Goal: Information Seeking & Learning: Check status

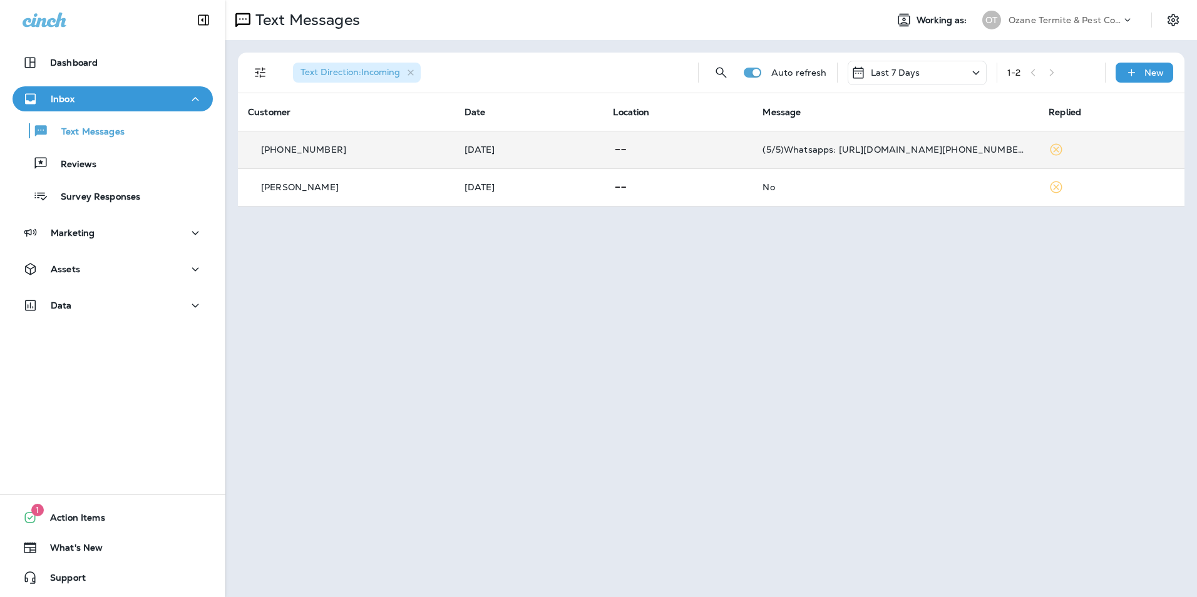
click at [581, 158] on td "[DATE]" at bounding box center [528, 150] width 149 height 38
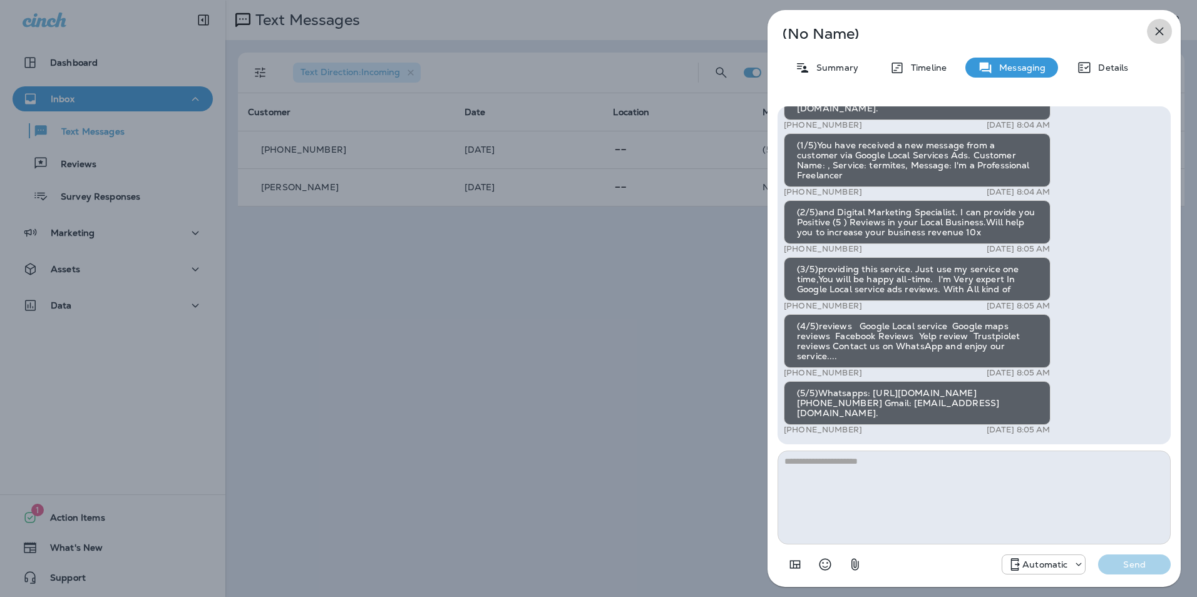
click at [1160, 31] on icon "button" at bounding box center [1159, 32] width 8 height 8
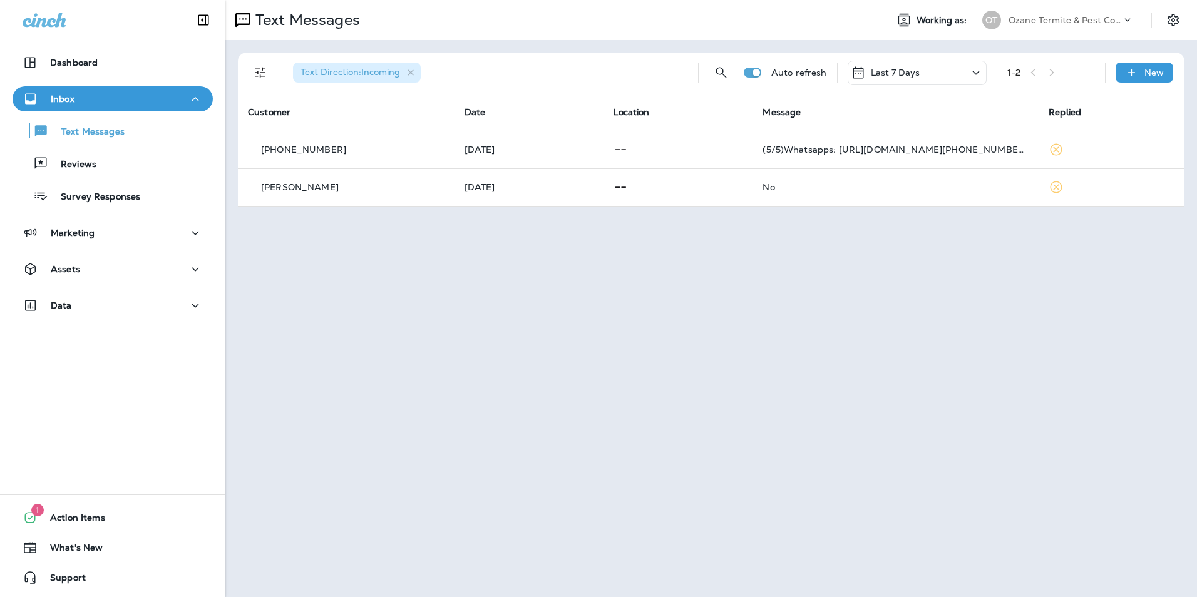
click at [928, 73] on div "Last 7 Days" at bounding box center [916, 73] width 139 height 24
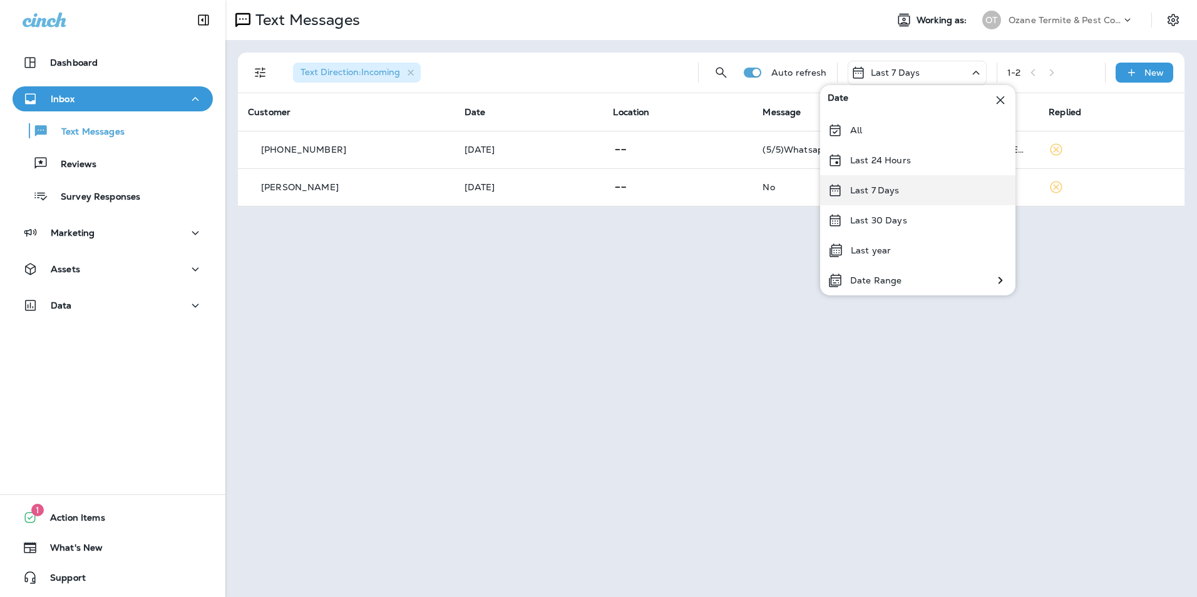
click at [914, 183] on div "Last 7 Days" at bounding box center [917, 190] width 195 height 30
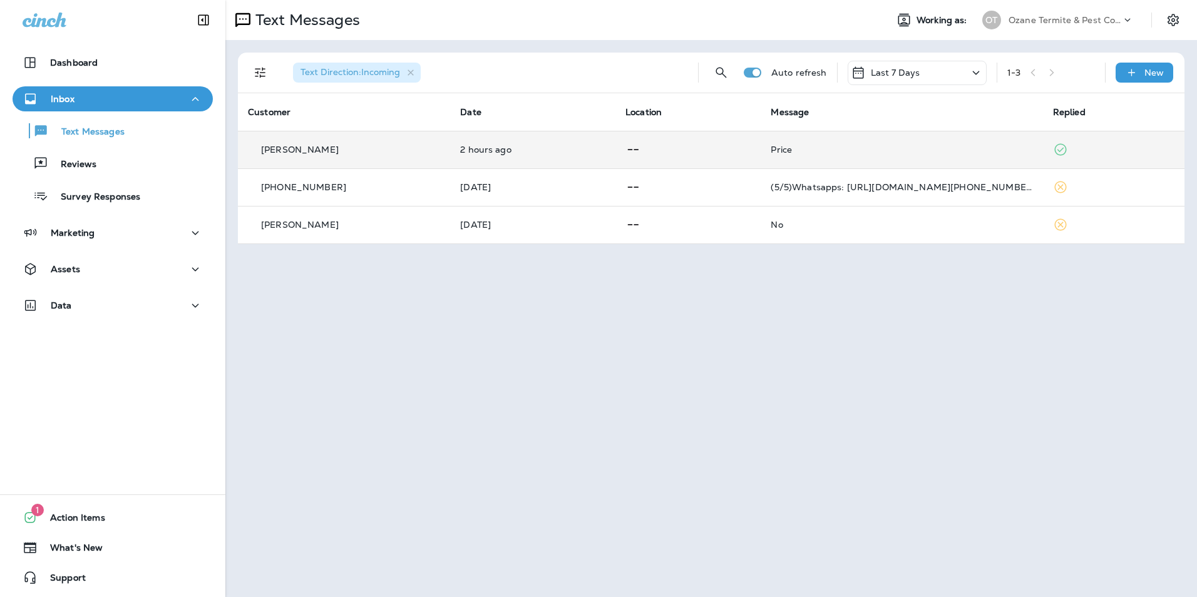
click at [770, 145] on div "Price" at bounding box center [901, 150] width 262 height 10
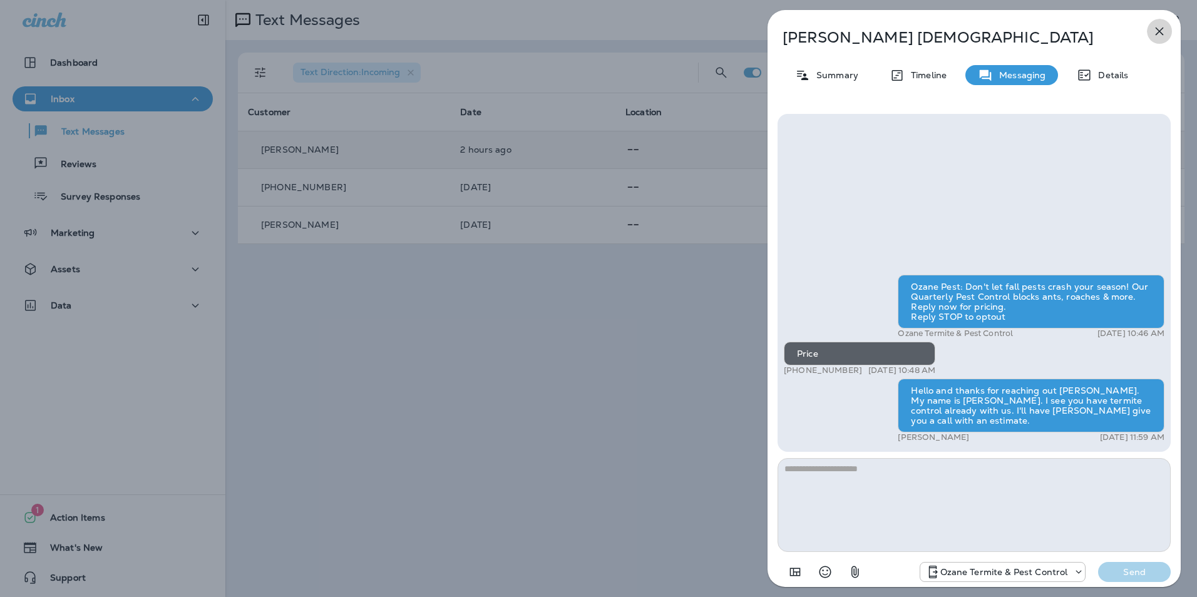
click at [1160, 31] on icon "button" at bounding box center [1159, 32] width 8 height 8
